Goal: Check status: Check status

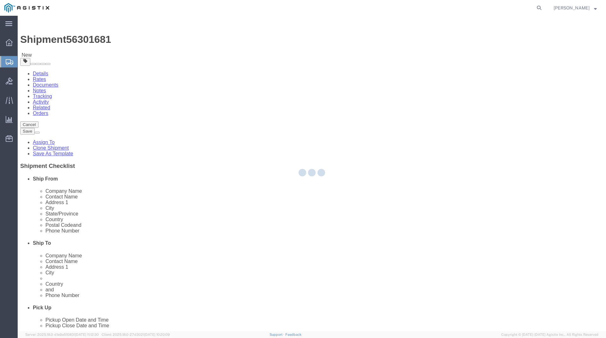
select select "69651"
select select
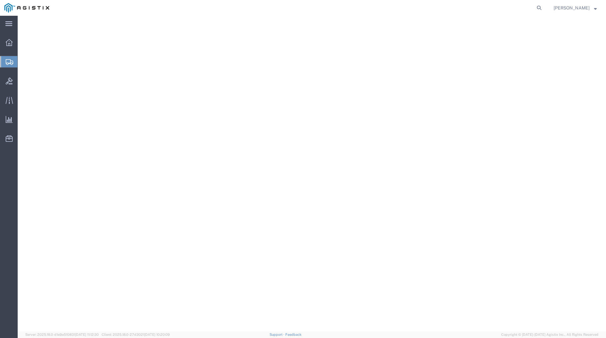
select select "69651"
select select
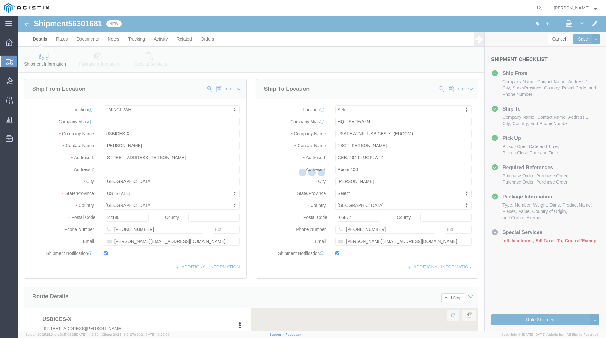
select select "69651"
select select
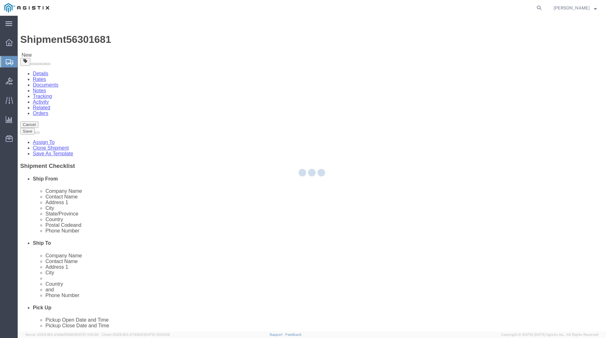
select select "69651"
select select
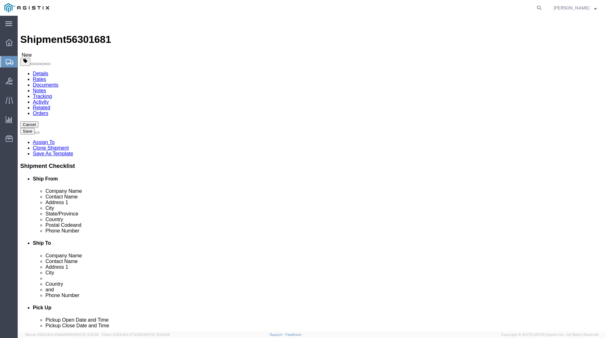
click at [22, 62] on span "Shipments" at bounding box center [19, 62] width 5 height 13
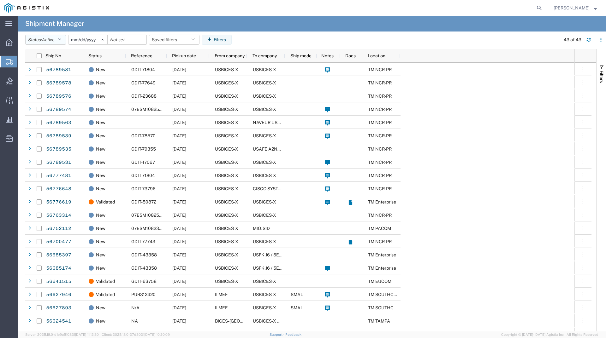
click at [61, 41] on icon "button" at bounding box center [59, 40] width 3 height 4
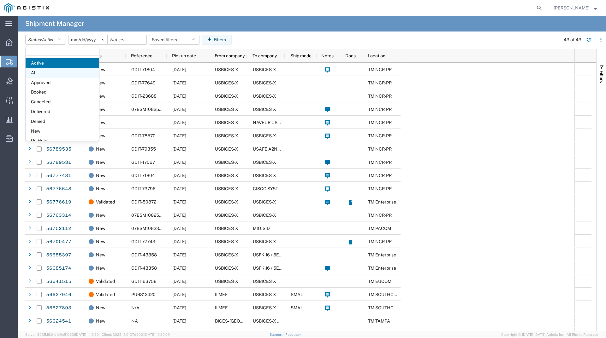
click at [43, 69] on span "All" at bounding box center [62, 73] width 73 height 10
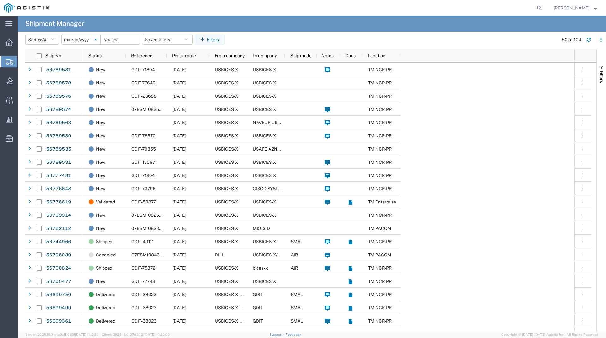
click at [100, 39] on svg-icon at bounding box center [95, 39] width 9 height 9
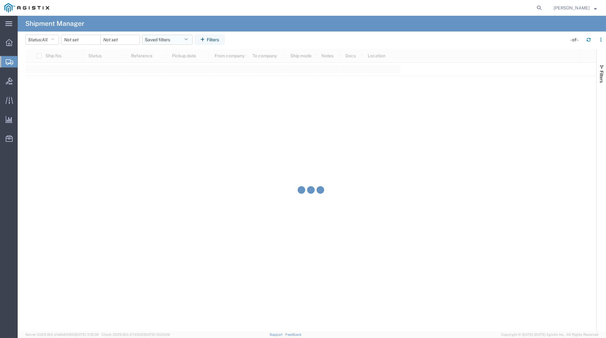
click at [154, 40] on button "Saved filters" at bounding box center [167, 40] width 50 height 10
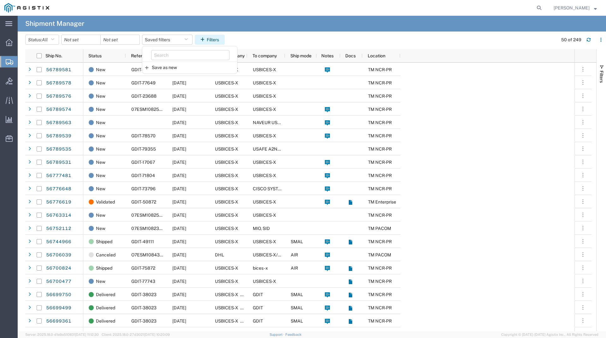
click at [221, 38] on button "Filters" at bounding box center [210, 40] width 30 height 10
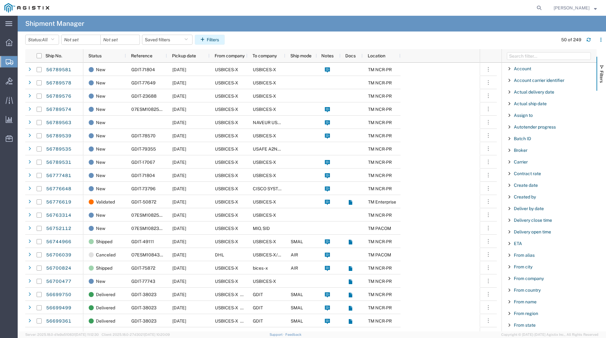
click at [216, 39] on button "Filters" at bounding box center [210, 40] width 30 height 10
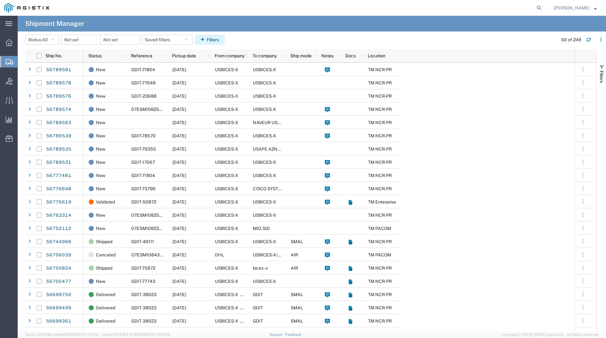
click at [216, 39] on button "Filters" at bounding box center [210, 40] width 30 height 10
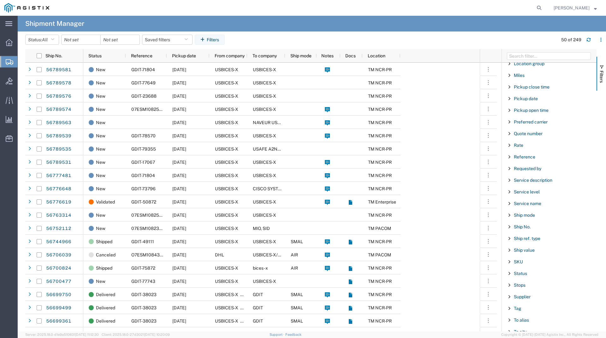
scroll to position [410, 0]
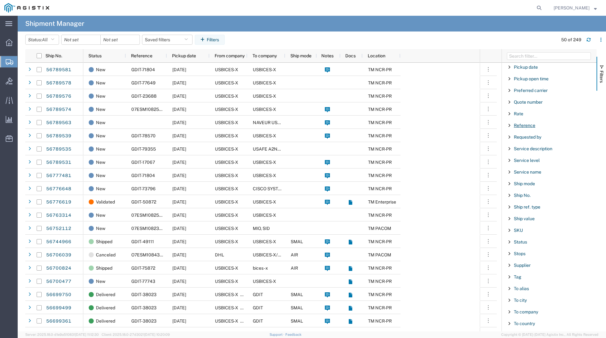
click at [523, 125] on span "Reference" at bounding box center [524, 125] width 21 height 5
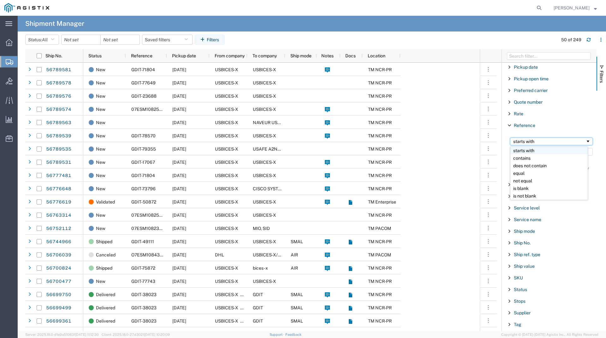
click at [537, 144] on div "starts with" at bounding box center [549, 141] width 72 height 5
click at [533, 150] on input "Filter Value" at bounding box center [551, 152] width 83 height 8
type input "71798"
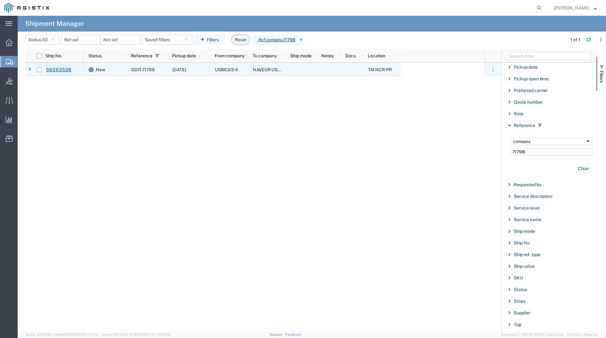
click at [63, 71] on link "56263538" at bounding box center [59, 70] width 26 height 10
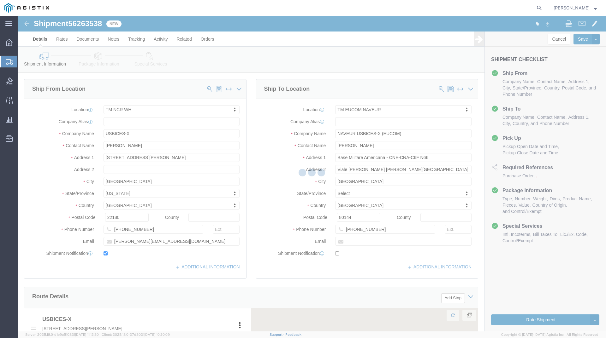
select select "69651"
select select "59114"
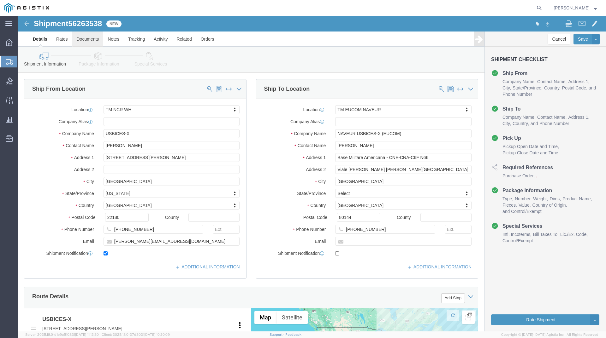
click link "Documents"
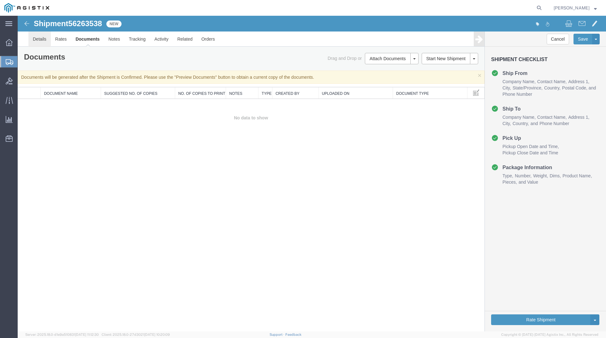
click at [37, 38] on link "Details" at bounding box center [39, 39] width 22 height 15
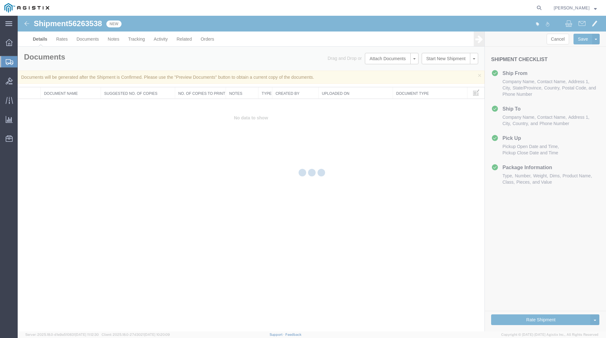
select select "69651"
select select "59114"
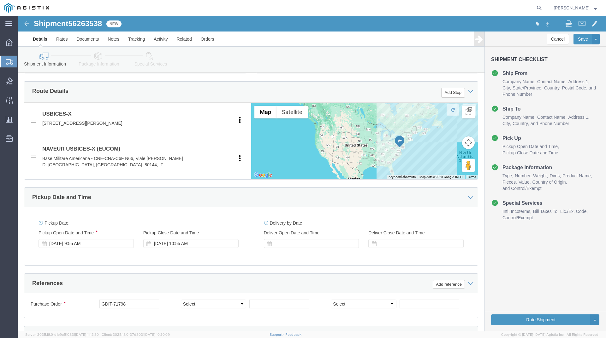
scroll to position [332, 0]
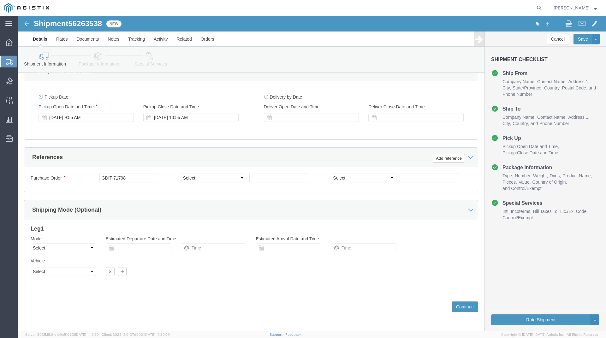
click at [22, 60] on span "Shipments" at bounding box center [19, 62] width 5 height 13
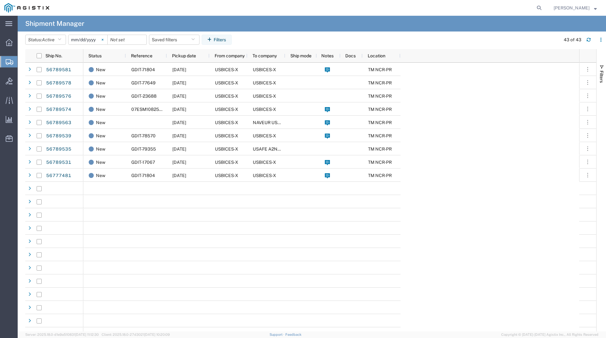
click at [101, 42] on svg-icon at bounding box center [102, 39] width 9 height 9
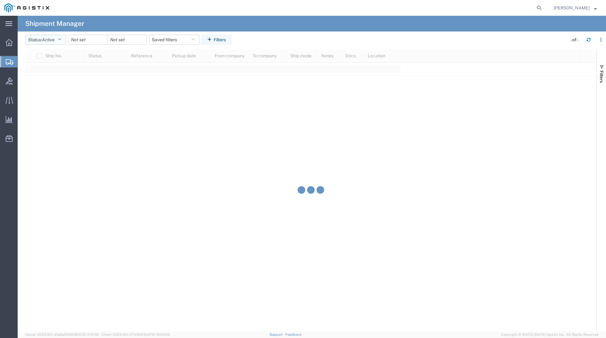
click at [63, 40] on button "Status: Active" at bounding box center [45, 40] width 41 height 10
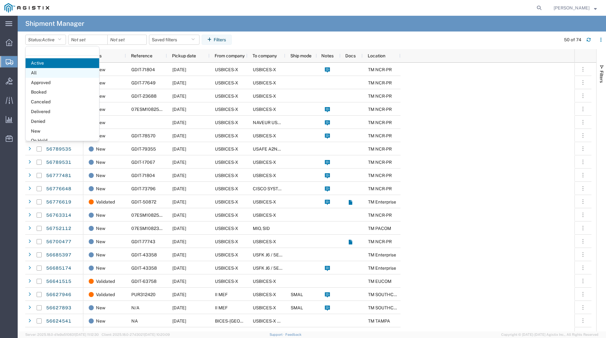
click at [53, 73] on span "All" at bounding box center [62, 73] width 73 height 10
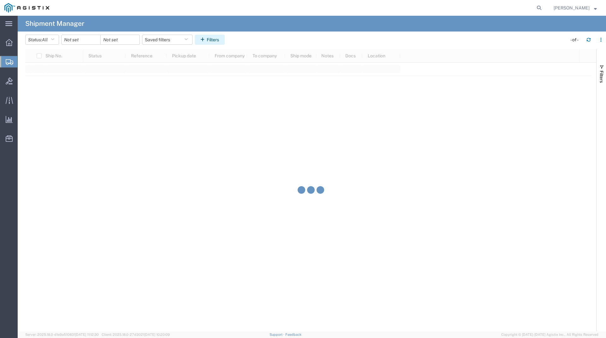
click at [210, 38] on button "Filters" at bounding box center [210, 40] width 30 height 10
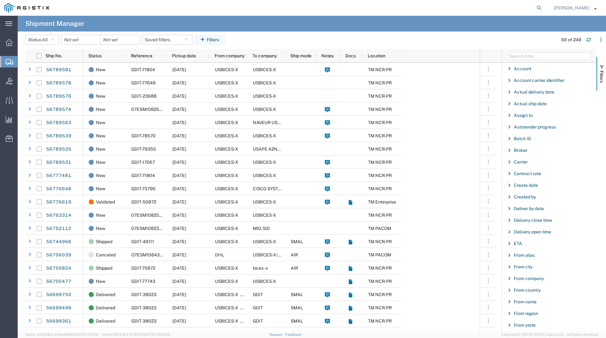
scroll to position [442, 0]
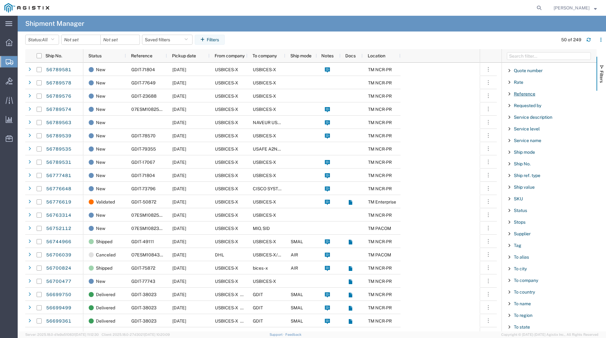
click at [531, 94] on span "Reference" at bounding box center [524, 93] width 21 height 5
click at [529, 111] on div "starts with" at bounding box center [549, 110] width 72 height 5
click at [526, 124] on input "Filter Value" at bounding box center [551, 121] width 83 height 8
type input "73022"
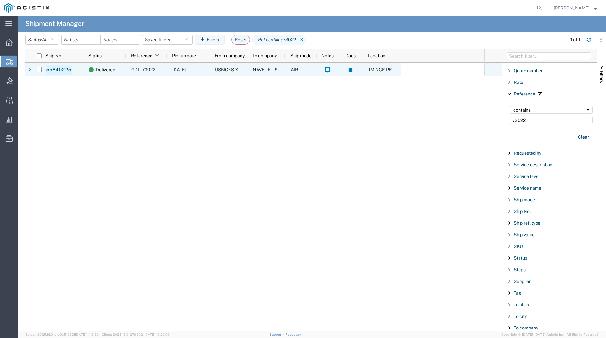
click at [54, 69] on link "55840225" at bounding box center [59, 70] width 26 height 10
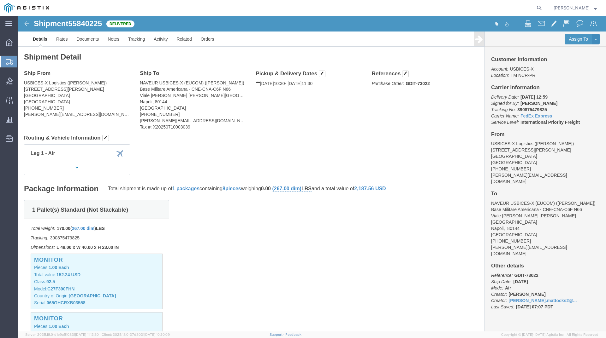
scroll to position [126, 0]
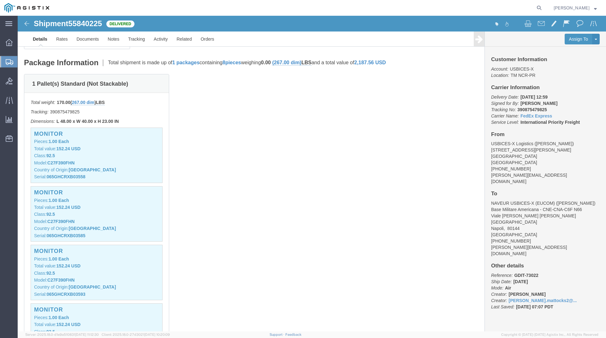
click div "1 Pallet(s) Standard (Not Stackable) Total weight: 170.00 ( 267.00 dim ) LBS Tr…"
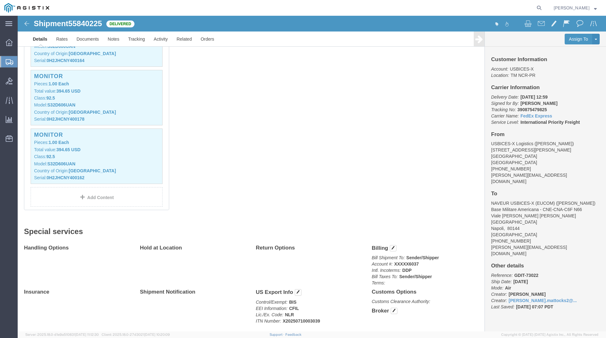
scroll to position [158, 0]
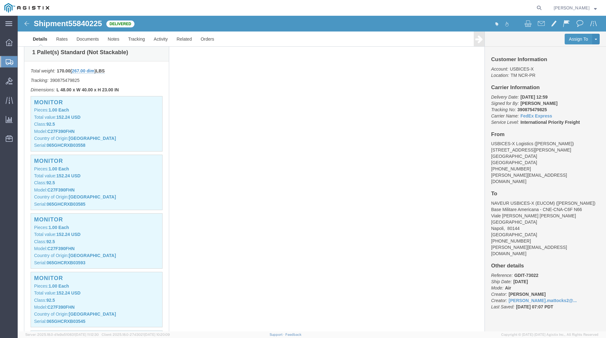
click at [22, 61] on span "Shipments" at bounding box center [19, 62] width 5 height 13
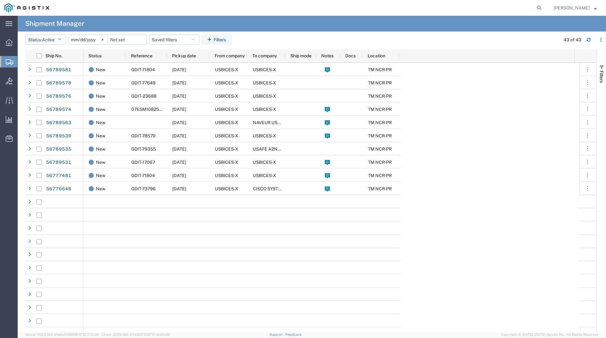
click at [61, 39] on icon "button" at bounding box center [59, 40] width 3 height 4
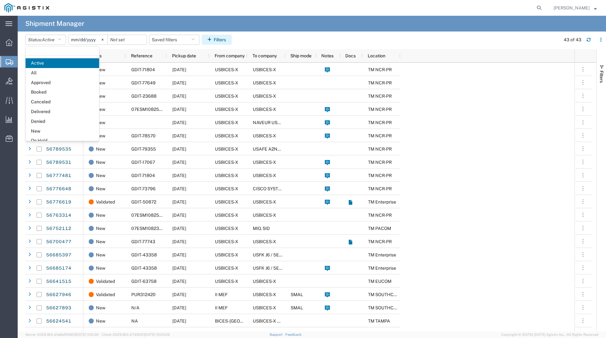
click at [214, 39] on icon "button" at bounding box center [210, 40] width 6 height 4
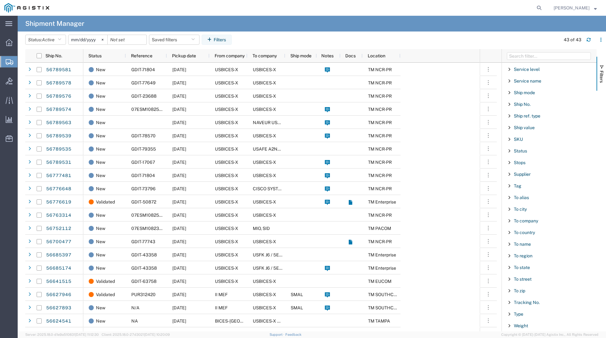
scroll to position [470, 0]
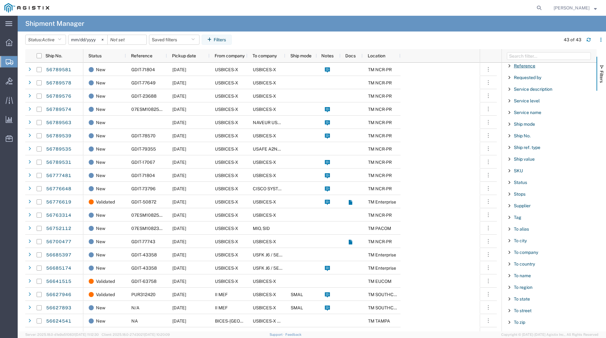
click at [519, 65] on span "Reference" at bounding box center [524, 65] width 21 height 5
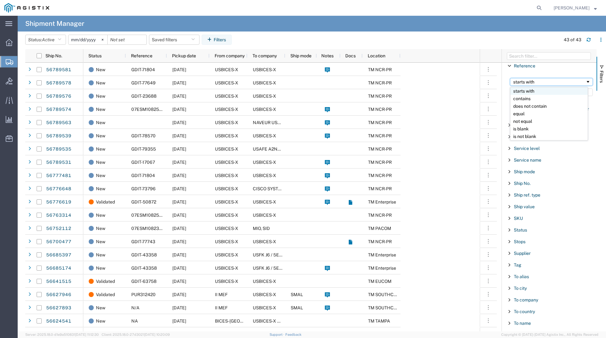
click at [526, 81] on div "starts with" at bounding box center [549, 81] width 72 height 5
click at [524, 89] on input "Filter Value" at bounding box center [551, 93] width 83 height 8
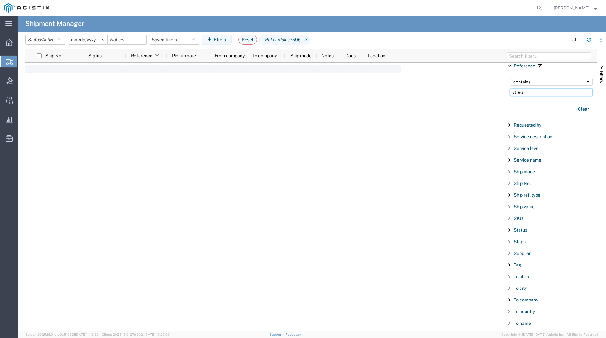
type input "75967"
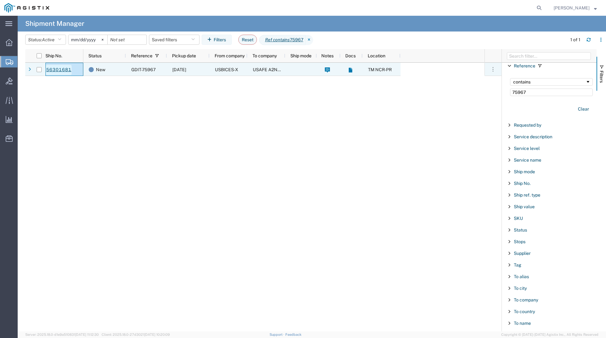
click at [61, 71] on link "56301681" at bounding box center [59, 70] width 26 height 10
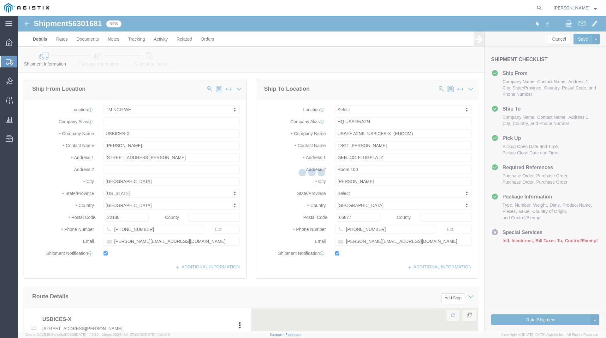
select select "69651"
select select
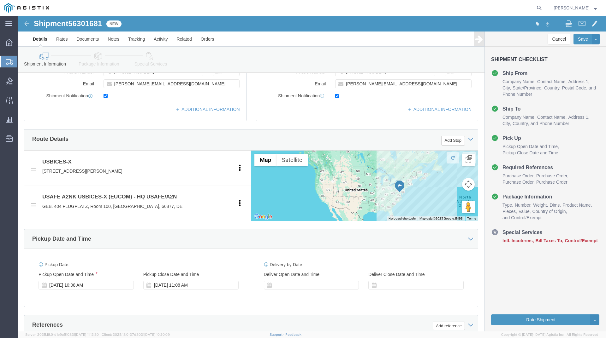
scroll to position [158, 0]
